Goal: Task Accomplishment & Management: Manage account settings

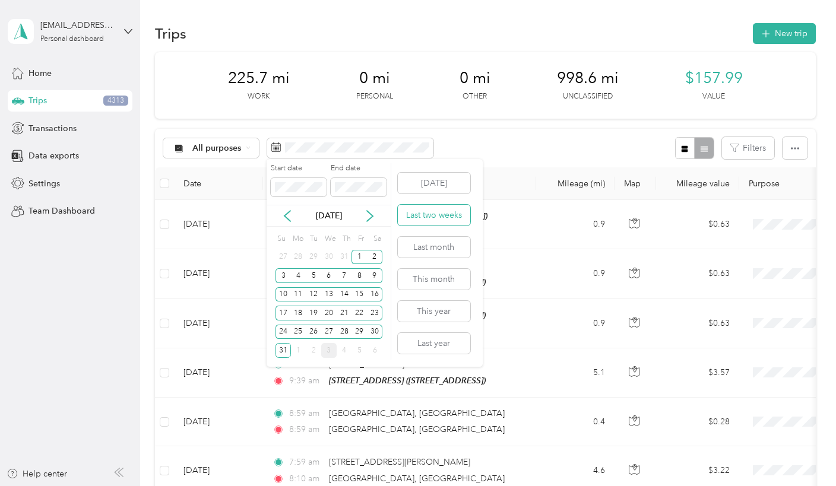
click at [423, 213] on button "Last two weeks" at bounding box center [434, 215] width 72 height 21
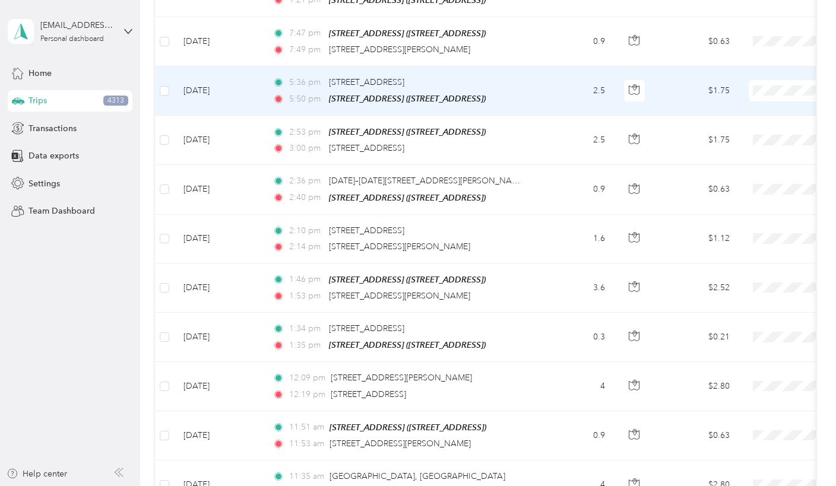
scroll to position [297, 0]
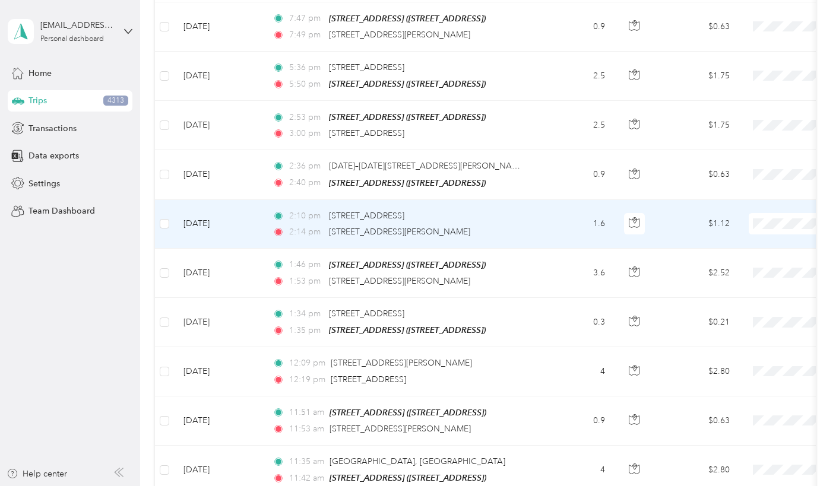
click at [732, 240] on span "Work" at bounding box center [773, 235] width 110 height 12
click at [676, 227] on td "$1.12" at bounding box center [697, 224] width 83 height 49
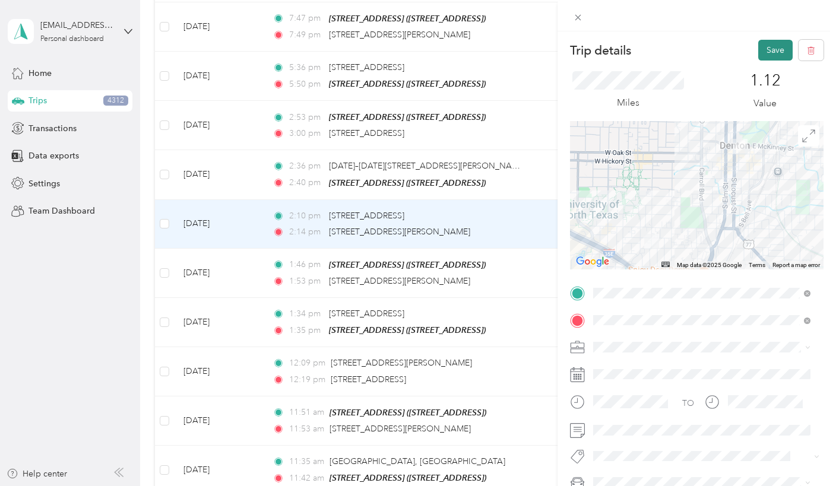
click at [766, 49] on button "Save" at bounding box center [775, 50] width 34 height 21
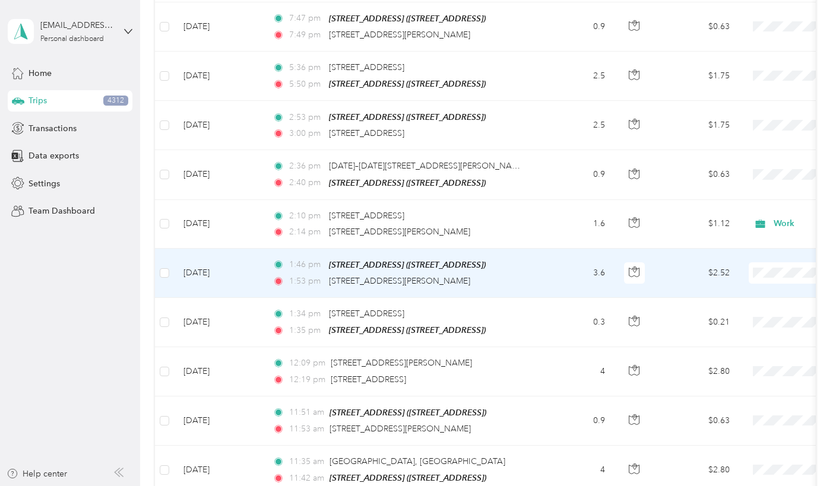
click at [731, 289] on span "Work" at bounding box center [773, 287] width 110 height 12
click at [658, 276] on td "$2.52" at bounding box center [697, 273] width 83 height 49
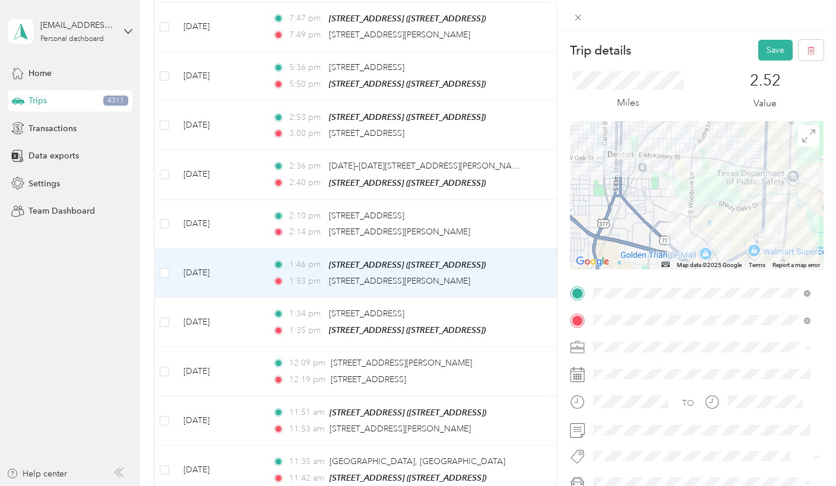
click at [707, 84] on div "2.52 Value" at bounding box center [765, 91] width 116 height 40
click at [761, 59] on button "Save" at bounding box center [775, 50] width 34 height 21
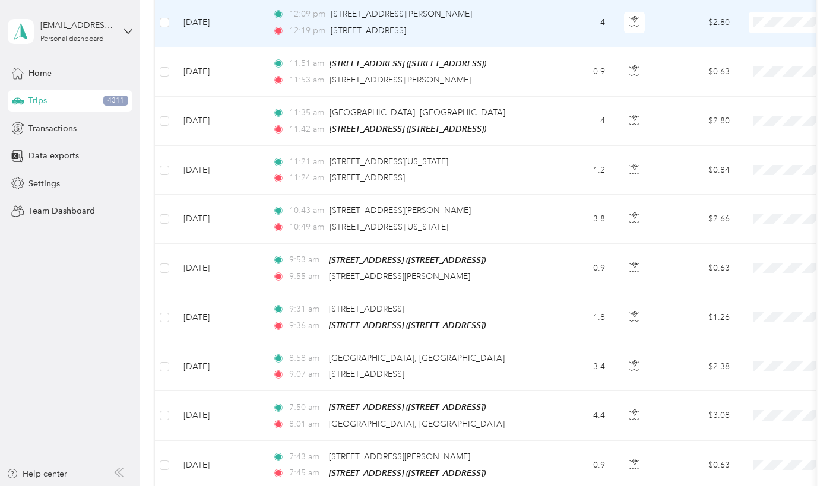
scroll to position [653, 0]
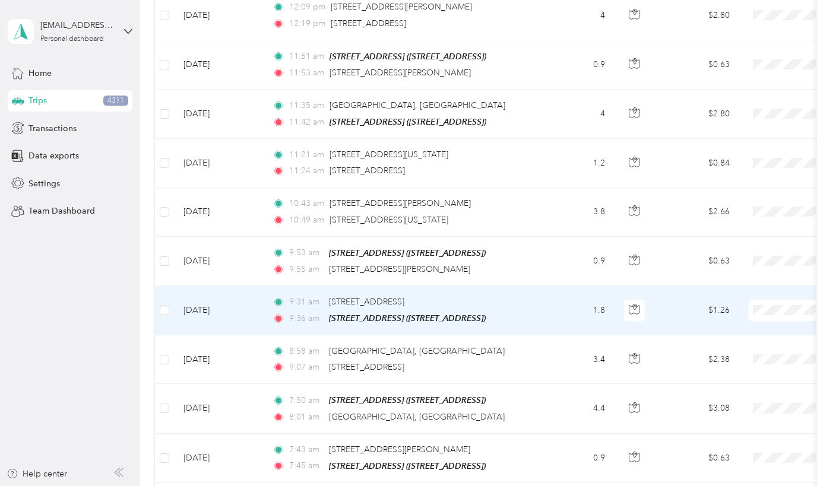
click at [732, 325] on span "Work" at bounding box center [773, 324] width 110 height 12
click at [669, 311] on td "$1.26" at bounding box center [697, 310] width 83 height 49
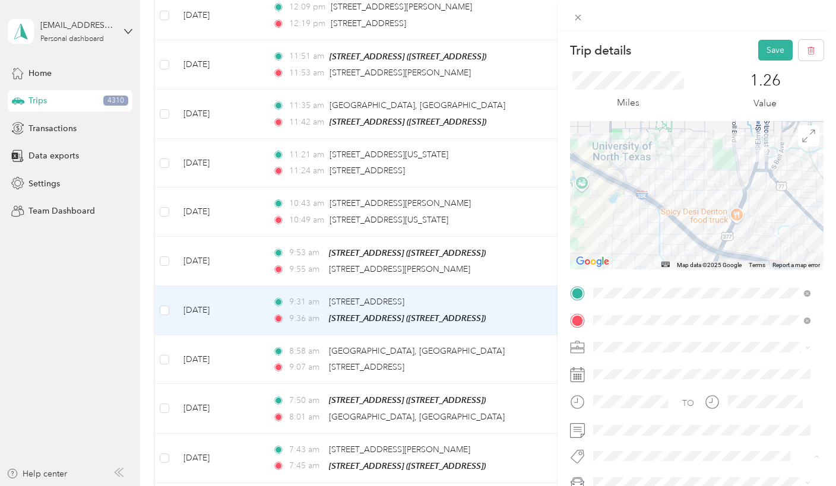
click at [694, 58] on div "Trip details Save" at bounding box center [697, 50] width 254 height 21
click at [746, 48] on div "Trip details Save" at bounding box center [697, 50] width 254 height 21
click at [764, 52] on button "Save" at bounding box center [775, 50] width 34 height 21
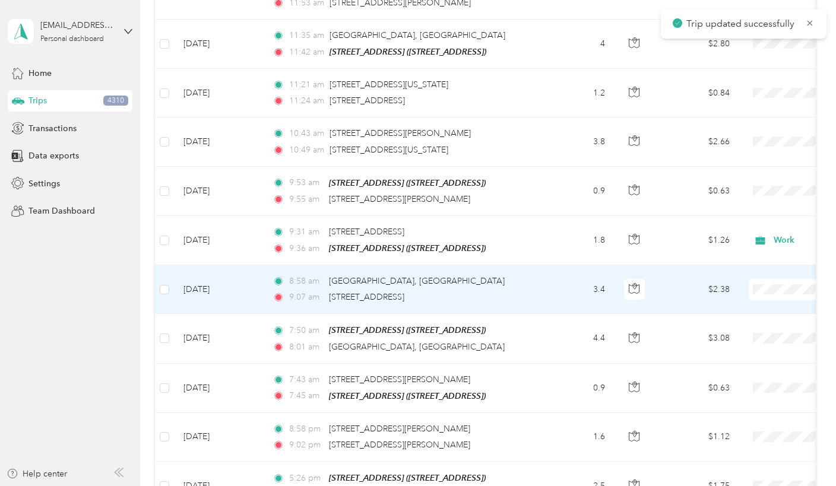
scroll to position [772, 0]
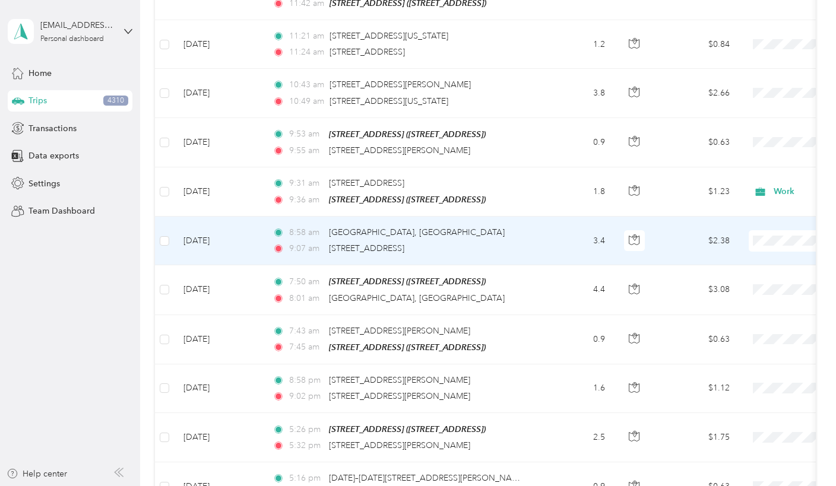
click at [730, 254] on span "Work" at bounding box center [773, 251] width 110 height 12
click at [663, 233] on td "$2.38" at bounding box center [697, 241] width 83 height 49
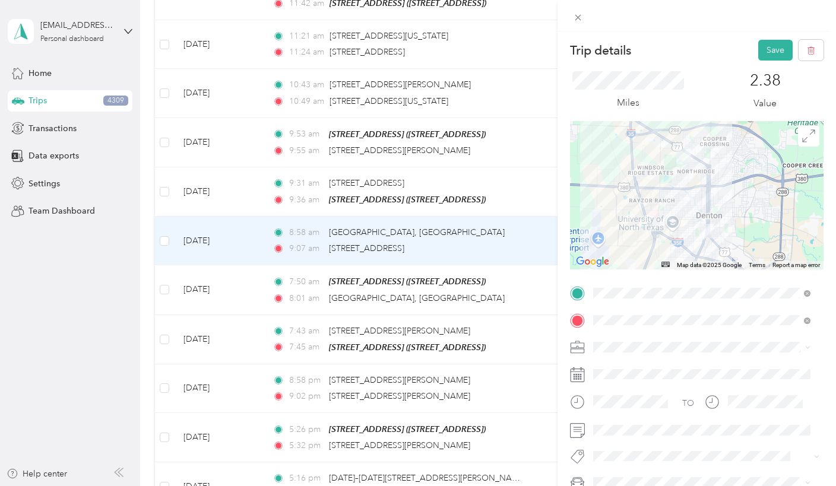
drag, startPoint x: 714, startPoint y: 102, endPoint x: 743, endPoint y: 65, distance: 47.3
click at [717, 97] on div "2.38 Value" at bounding box center [765, 91] width 116 height 40
click at [758, 49] on button "Save" at bounding box center [775, 50] width 34 height 21
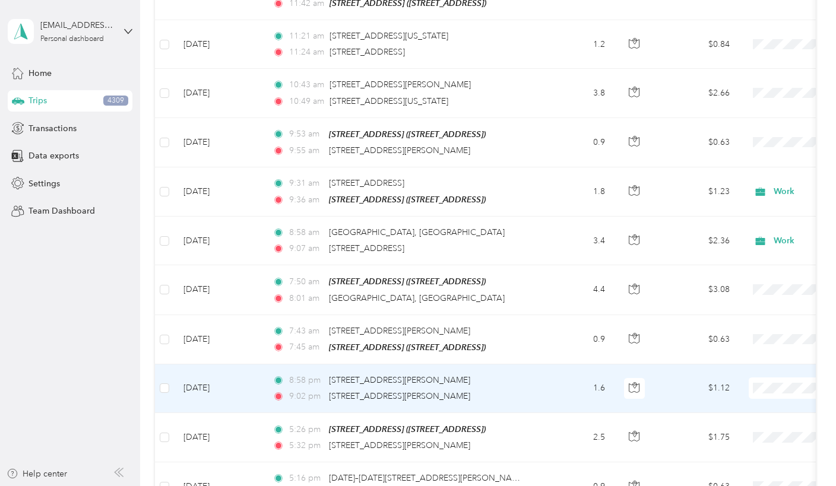
click at [737, 215] on ol "Work Personal Real Estate Other Charity Medical Moving Commute" at bounding box center [762, 277] width 147 height 166
click at [677, 378] on td "$1.12" at bounding box center [697, 389] width 83 height 49
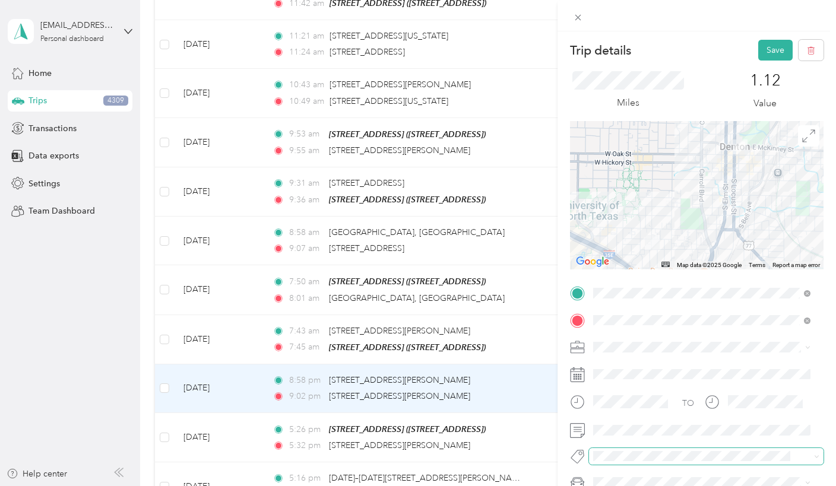
click at [600, 448] on span at bounding box center [706, 456] width 235 height 17
drag, startPoint x: 622, startPoint y: 438, endPoint x: 623, endPoint y: 431, distance: 7.2
click at [622, 435] on div "Bm" at bounding box center [701, 435] width 209 height 15
drag, startPoint x: 698, startPoint y: 65, endPoint x: 347, endPoint y: 199, distance: 376.3
click at [703, 64] on div "Miles 1.12 Value" at bounding box center [697, 91] width 254 height 61
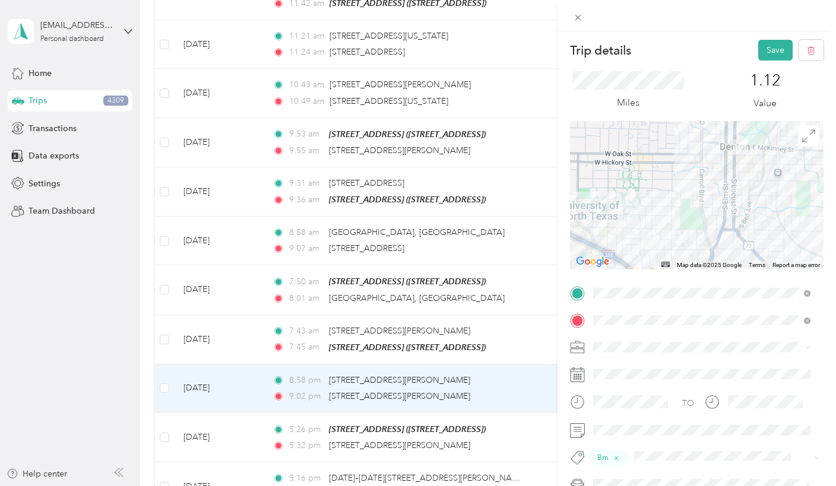
click at [762, 49] on button "Save" at bounding box center [775, 50] width 34 height 21
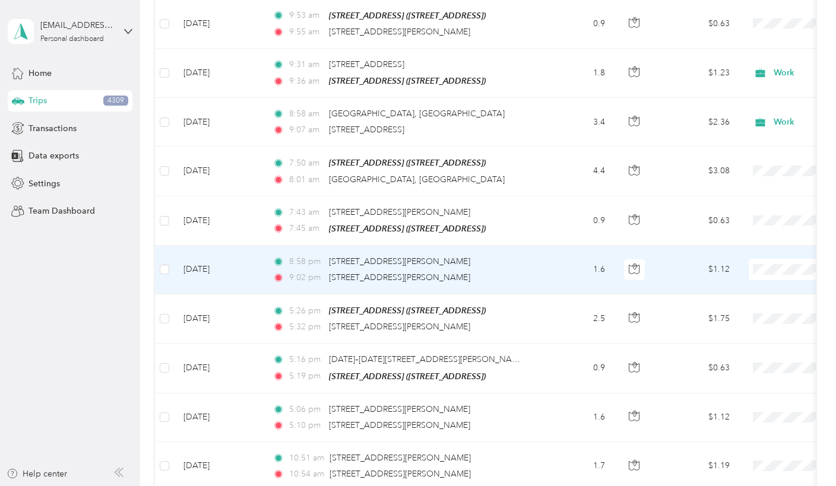
scroll to position [1009, 0]
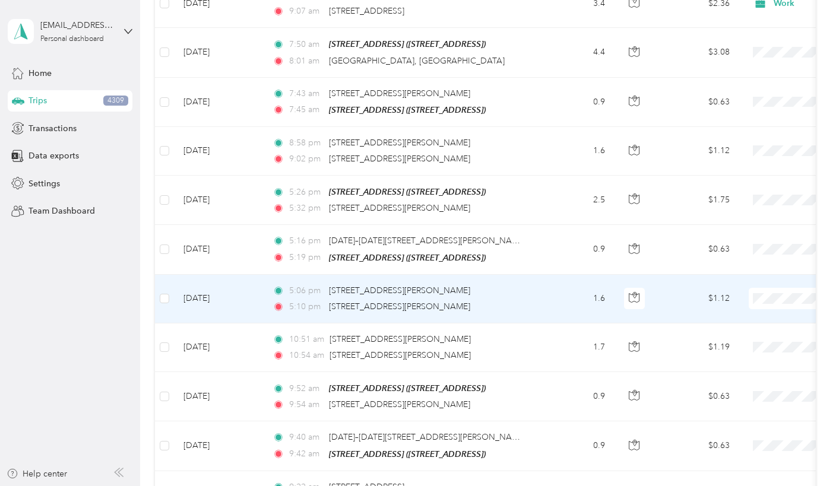
click at [740, 306] on span "Work" at bounding box center [773, 308] width 110 height 12
click at [674, 289] on td "$1.12" at bounding box center [697, 299] width 83 height 49
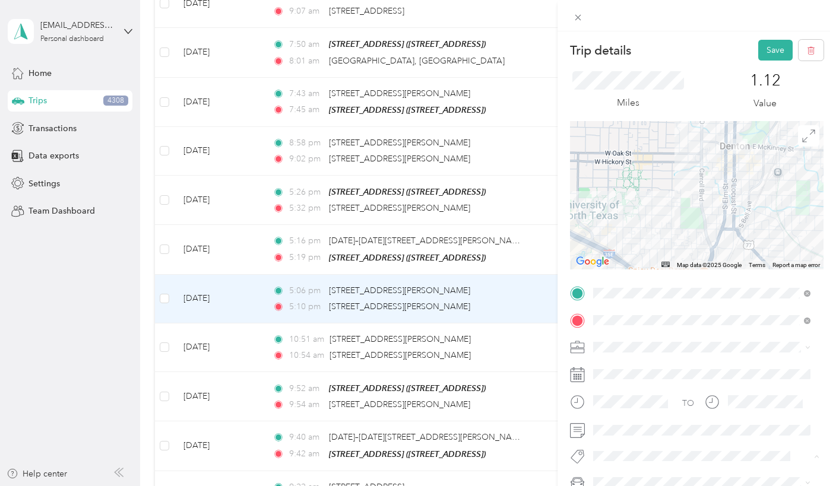
click at [705, 64] on div "Miles 1.12 Value" at bounding box center [697, 91] width 254 height 61
click at [758, 47] on button "Save" at bounding box center [775, 50] width 34 height 21
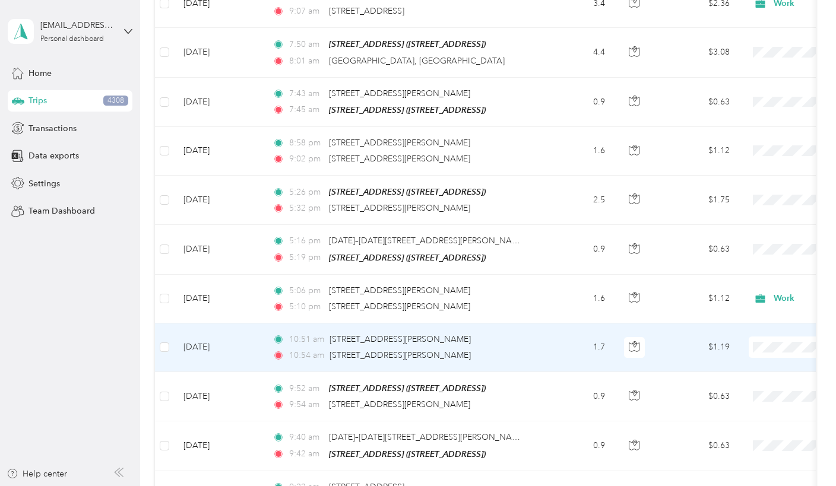
click at [721, 170] on ol "Work Personal Real Estate Other Charity Medical Moving Commute" at bounding box center [762, 240] width 147 height 166
click at [735, 163] on span "Work" at bounding box center [773, 167] width 110 height 12
click at [680, 339] on td "$1.19" at bounding box center [697, 348] width 83 height 49
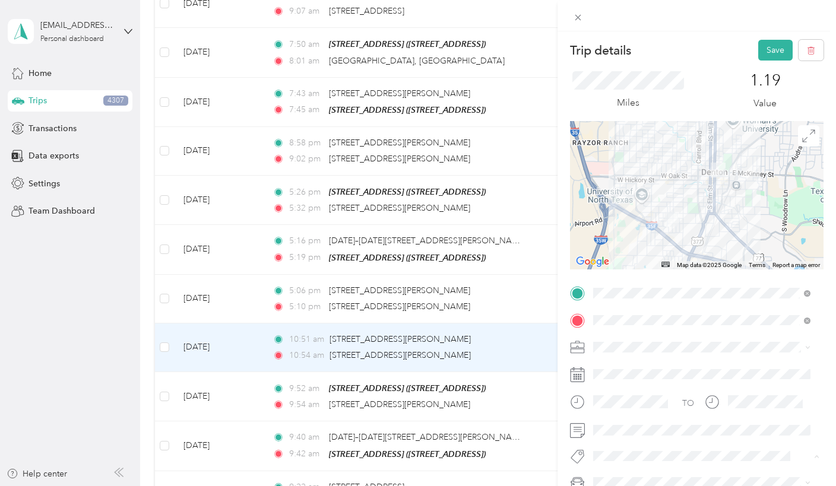
click at [707, 75] on div "1.19 Value" at bounding box center [765, 91] width 116 height 40
click at [759, 52] on button "Save" at bounding box center [775, 50] width 34 height 21
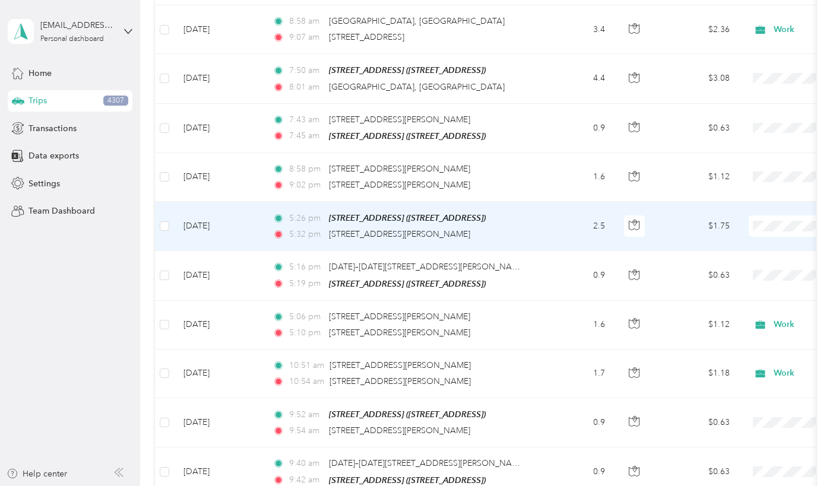
scroll to position [1009, 0]
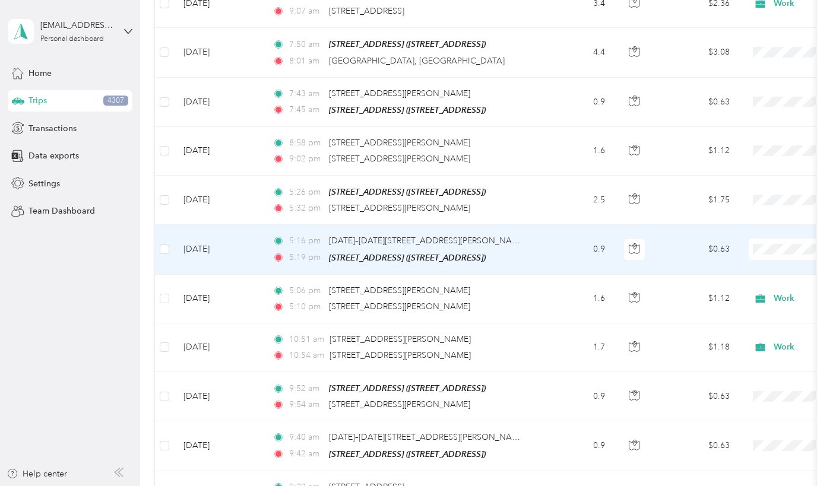
click at [770, 239] on span at bounding box center [822, 249] width 147 height 21
click at [748, 258] on span "Work" at bounding box center [773, 260] width 110 height 12
click at [674, 238] on td "$0.63" at bounding box center [697, 249] width 83 height 49
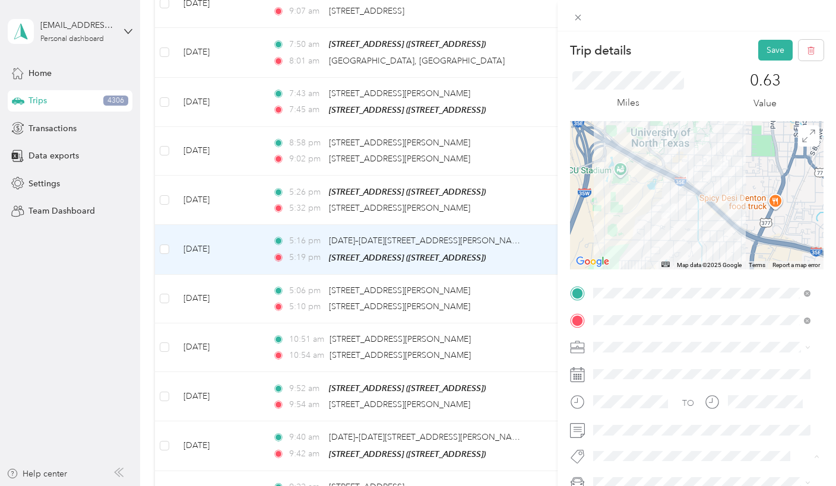
click at [705, 56] on div "Trip details Save" at bounding box center [697, 50] width 254 height 21
click at [770, 49] on button "Save" at bounding box center [775, 50] width 34 height 21
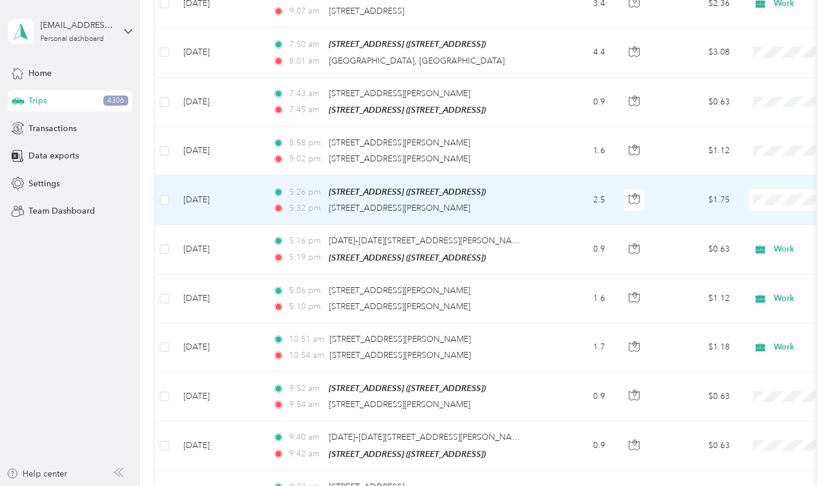
click at [729, 210] on span "Work" at bounding box center [773, 211] width 110 height 12
click at [683, 189] on td "$1.75" at bounding box center [697, 200] width 83 height 49
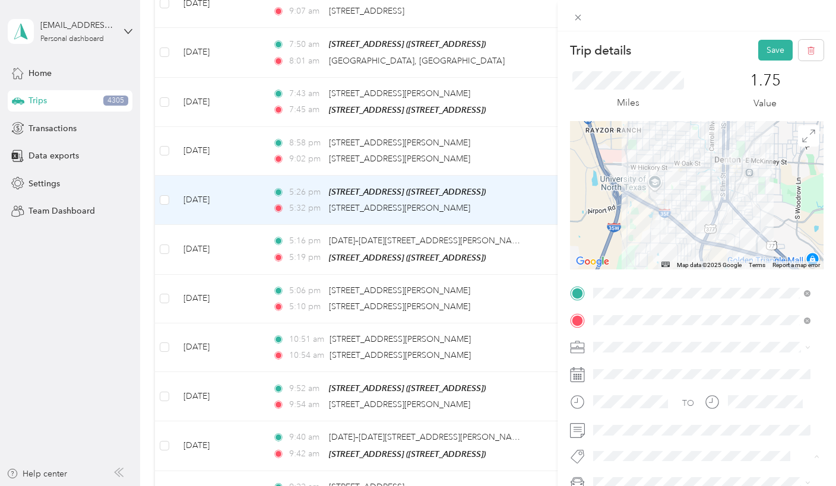
drag, startPoint x: 673, startPoint y: 65, endPoint x: 706, endPoint y: 62, distance: 33.3
click at [673, 65] on div "Miles 1.75 Value" at bounding box center [697, 91] width 254 height 61
click at [761, 43] on button "Save" at bounding box center [775, 50] width 34 height 21
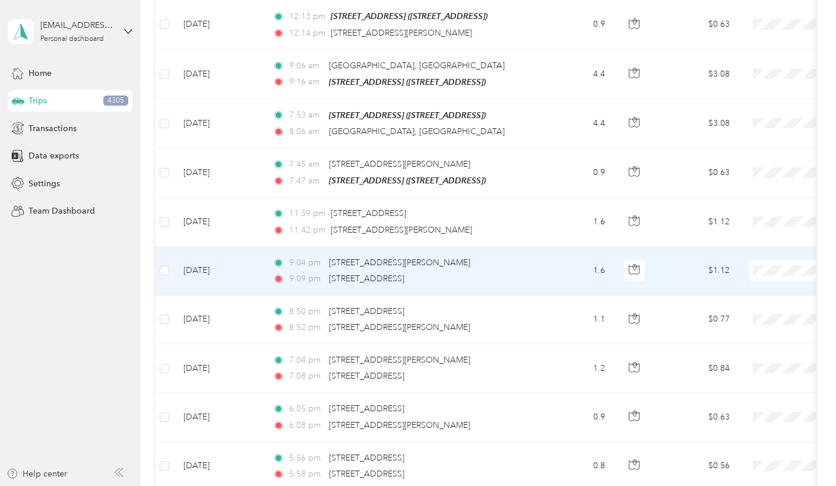
scroll to position [4394, 0]
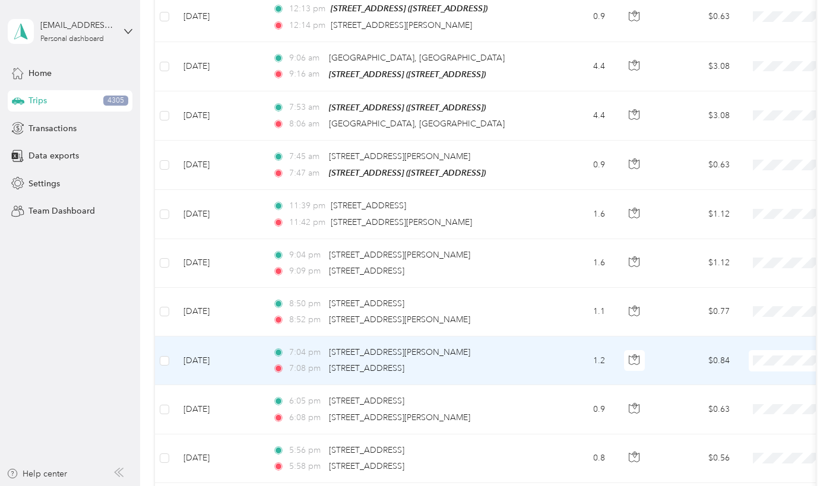
click at [728, 144] on span "Work" at bounding box center [773, 140] width 110 height 12
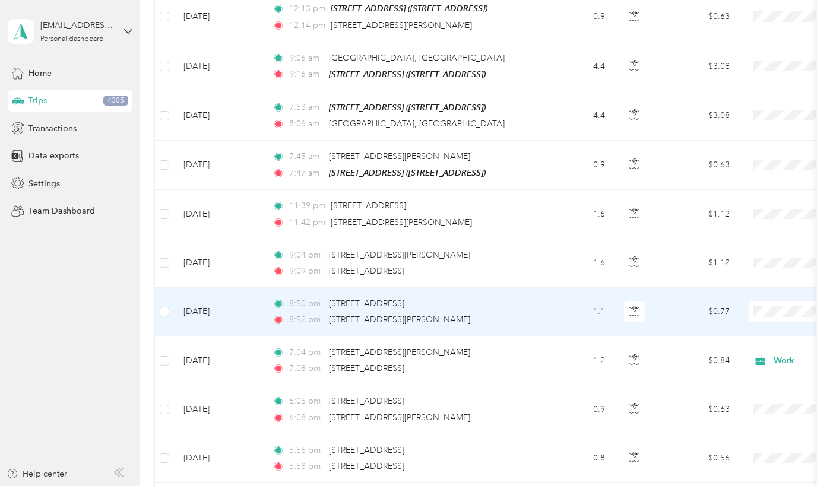
click at [753, 285] on span "Work" at bounding box center [773, 286] width 110 height 12
click at [673, 288] on td "$0.77" at bounding box center [697, 312] width 83 height 49
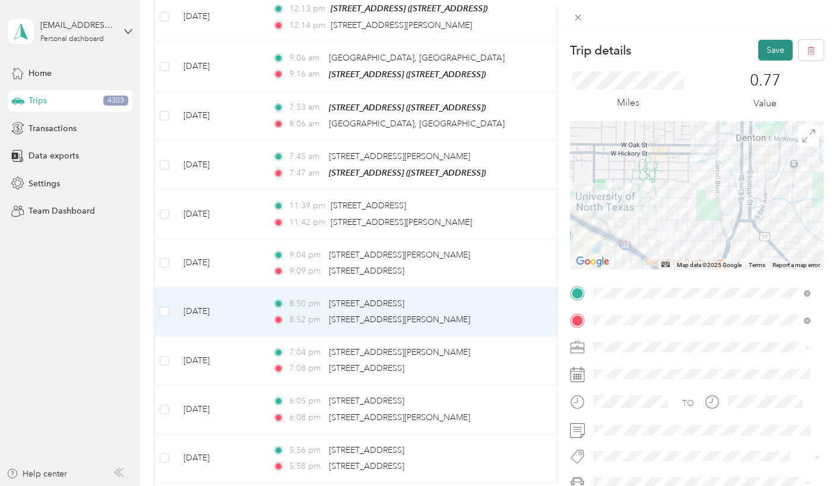
click at [763, 49] on button "Save" at bounding box center [775, 50] width 34 height 21
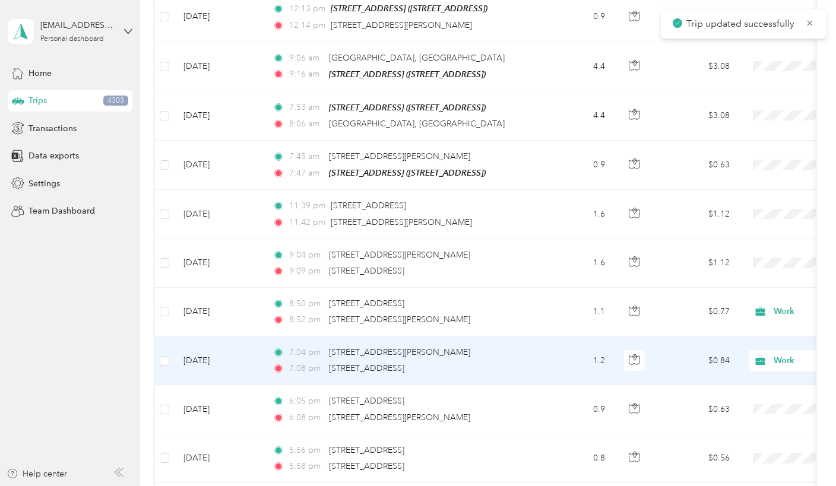
click at [686, 337] on td "$0.84" at bounding box center [697, 361] width 83 height 49
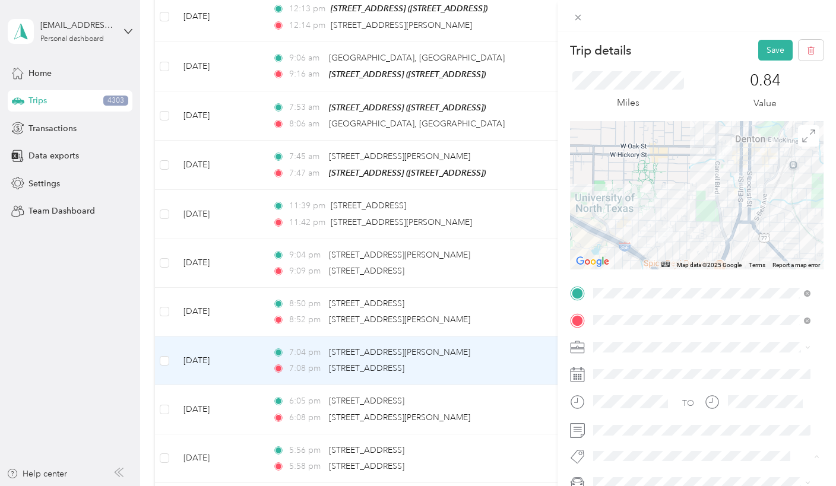
click at [735, 359] on div "TO Add photo" at bounding box center [697, 414] width 254 height 260
click at [761, 45] on button "Save" at bounding box center [775, 50] width 34 height 21
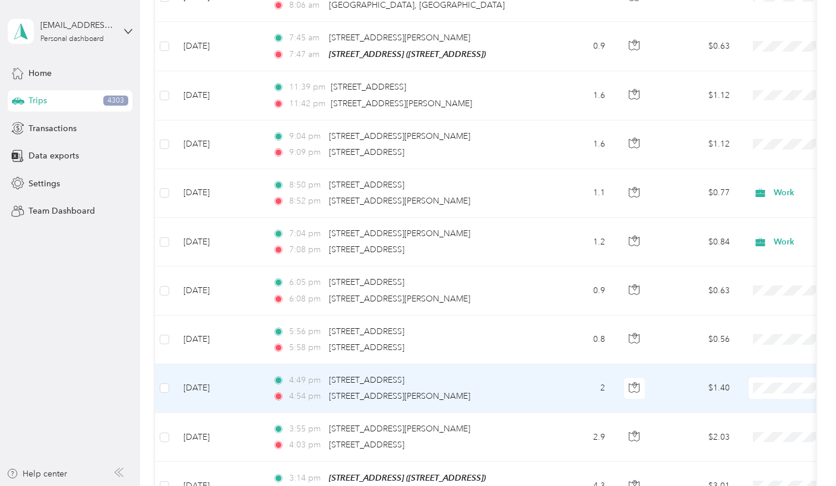
scroll to position [4800, 0]
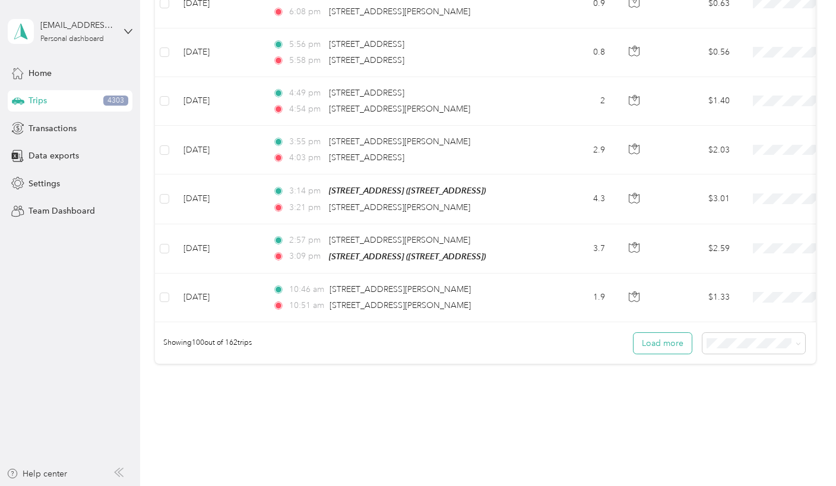
click at [673, 333] on button "Load more" at bounding box center [663, 343] width 58 height 21
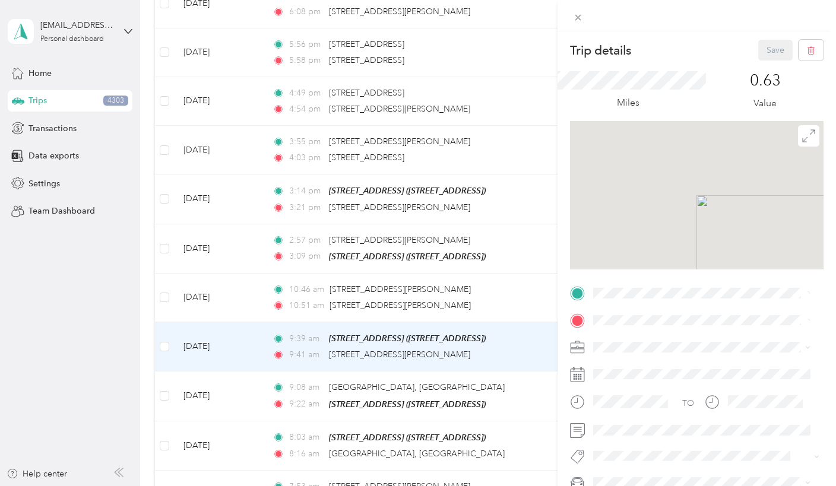
scroll to position [109, 0]
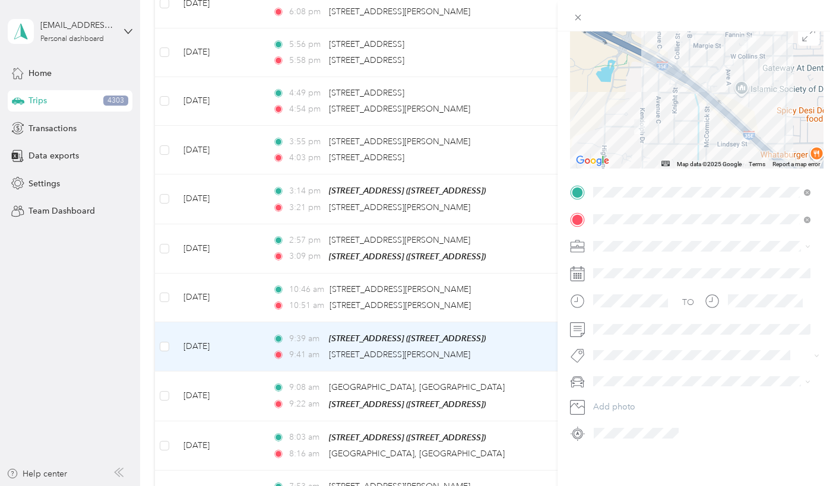
click at [80, 335] on div "Trip details Save This trip cannot be edited because it is either under review,…" at bounding box center [418, 243] width 836 height 486
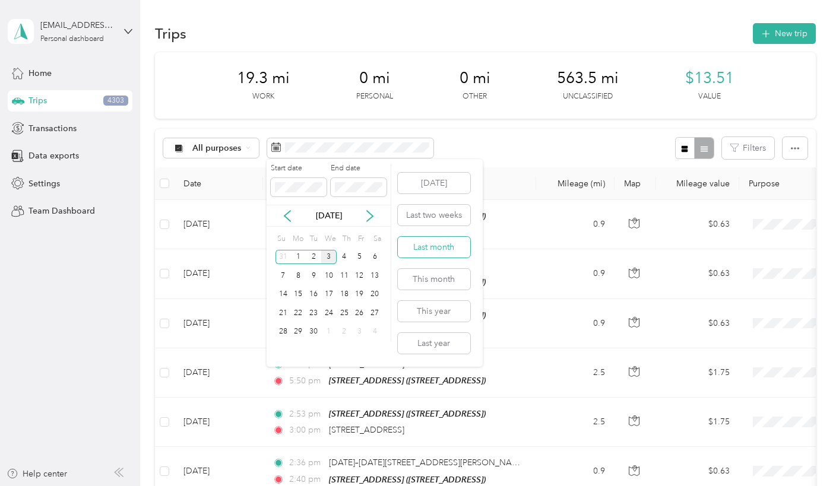
click at [433, 250] on button "Last month" at bounding box center [434, 247] width 72 height 21
